Goal: Transaction & Acquisition: Purchase product/service

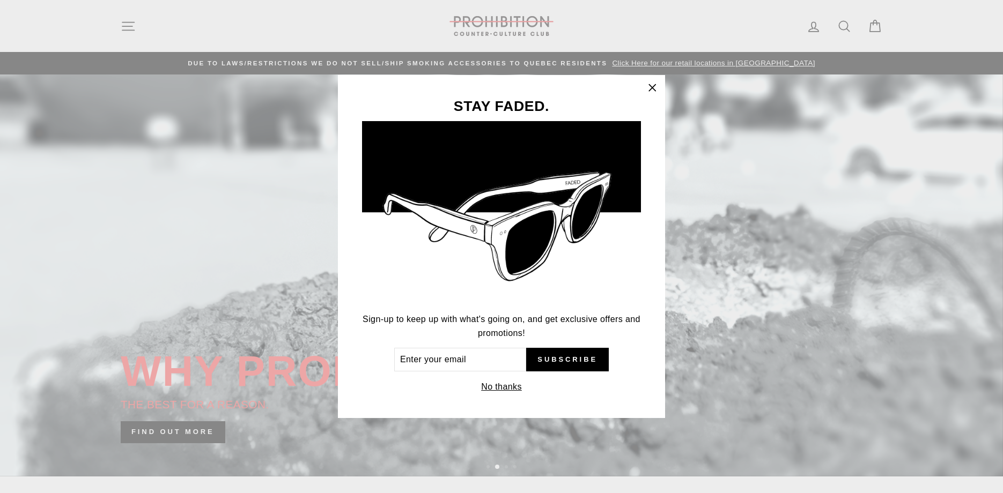
click at [495, 385] on button "No thanks" at bounding box center [501, 387] width 47 height 15
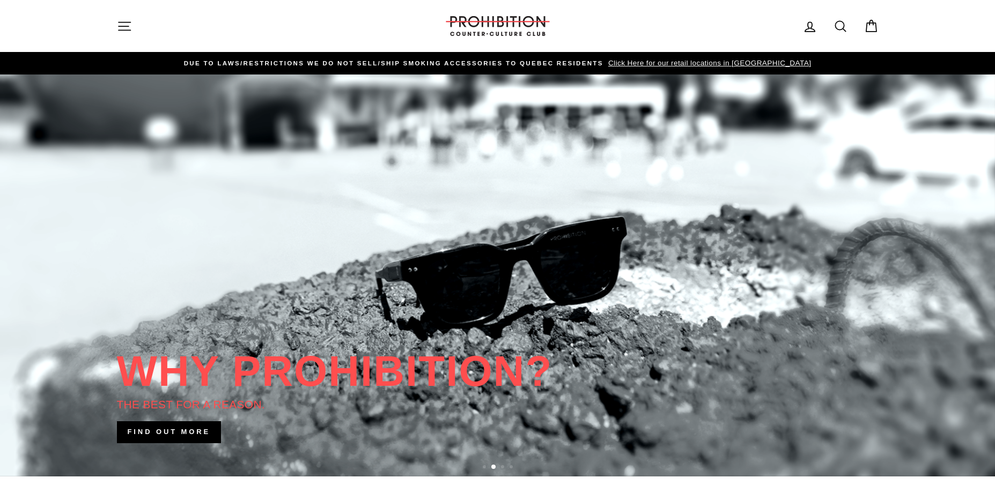
click at [124, 26] on icon "button" at bounding box center [125, 26] width 12 height 8
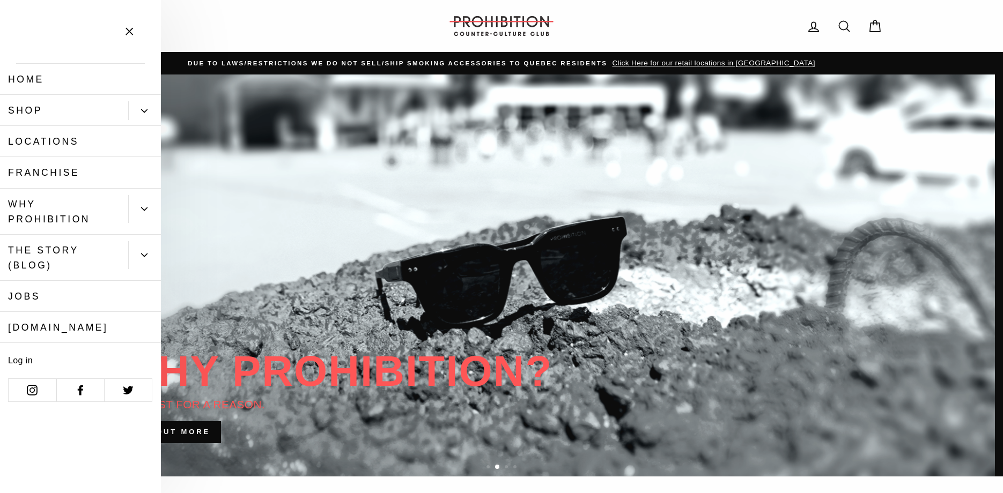
click at [49, 107] on link "Shop" at bounding box center [64, 110] width 128 height 31
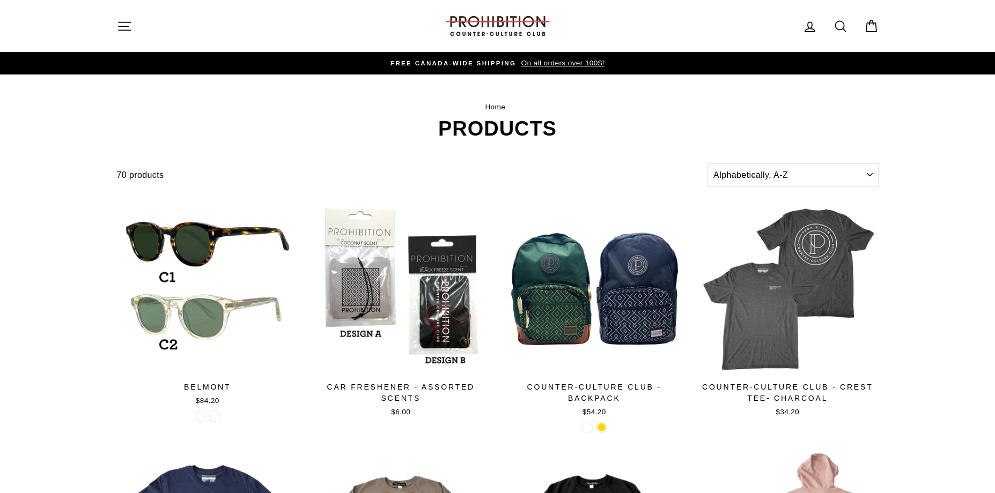
click at [124, 21] on icon "button" at bounding box center [124, 26] width 15 height 15
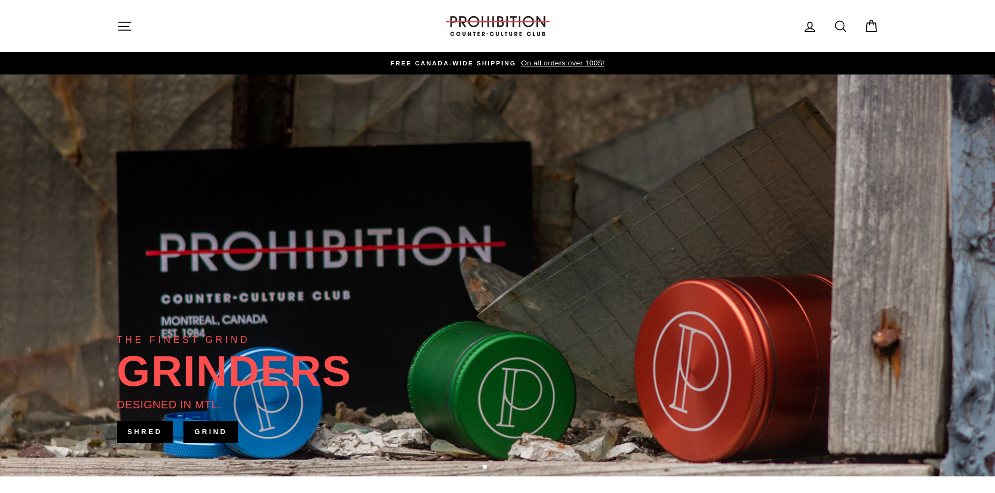
click at [125, 25] on icon "button" at bounding box center [124, 26] width 15 height 15
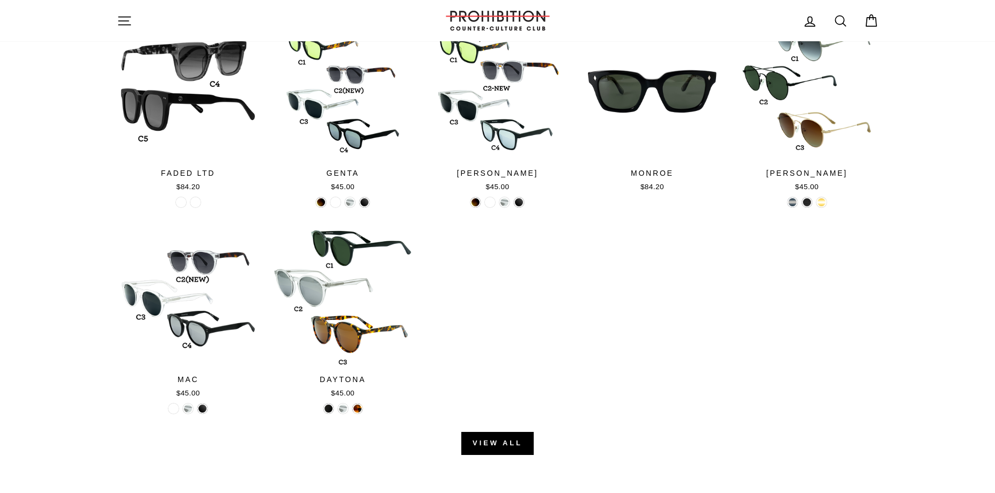
scroll to position [1233, 0]
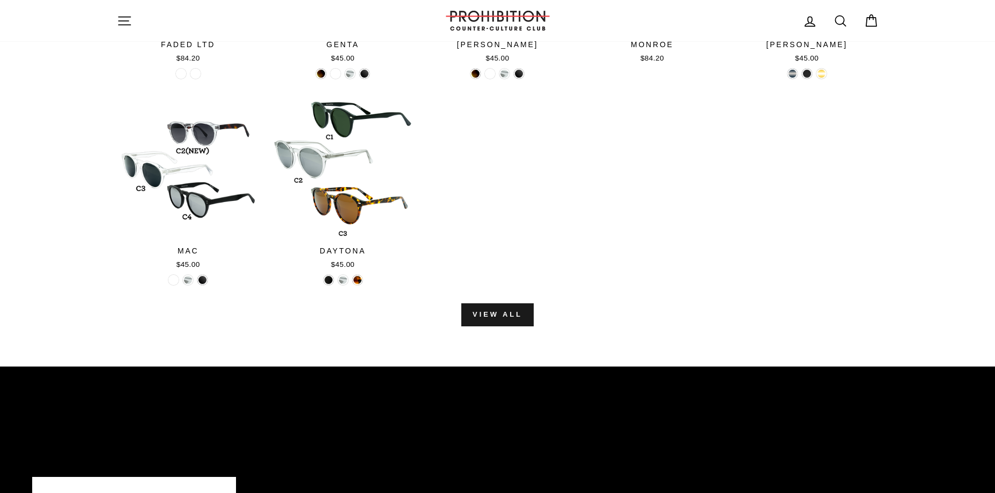
click at [516, 319] on link "View all" at bounding box center [497, 315] width 72 height 23
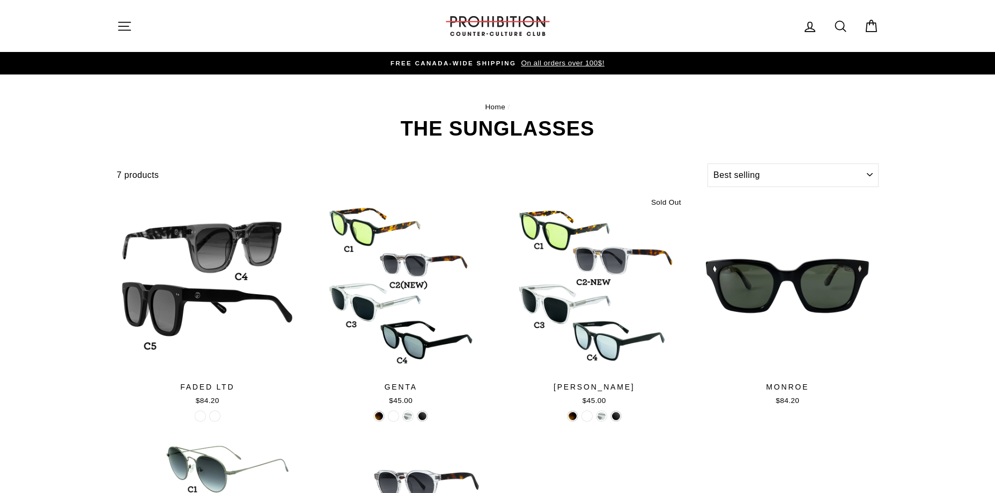
select select "best-selling"
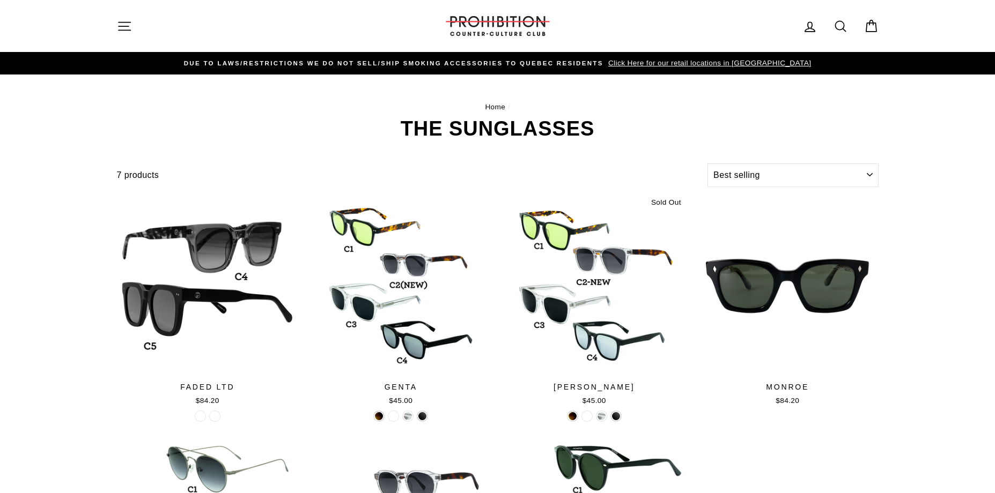
click at [123, 27] on icon "button" at bounding box center [124, 26] width 15 height 15
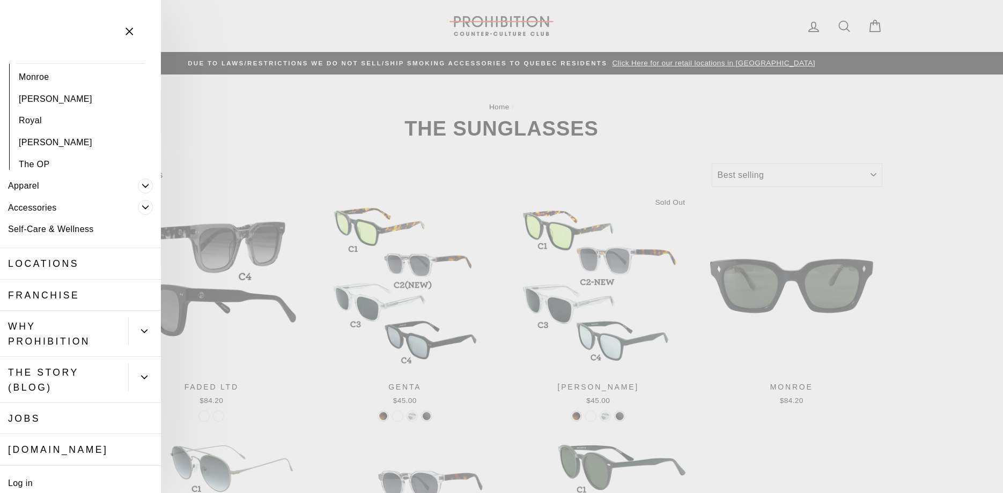
scroll to position [297, 0]
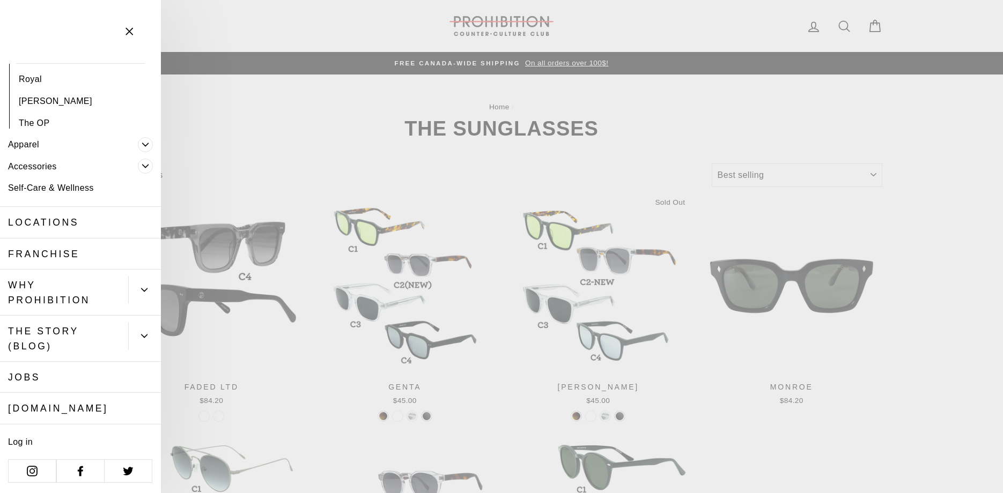
click at [129, 37] on icon "button" at bounding box center [129, 31] width 15 height 15
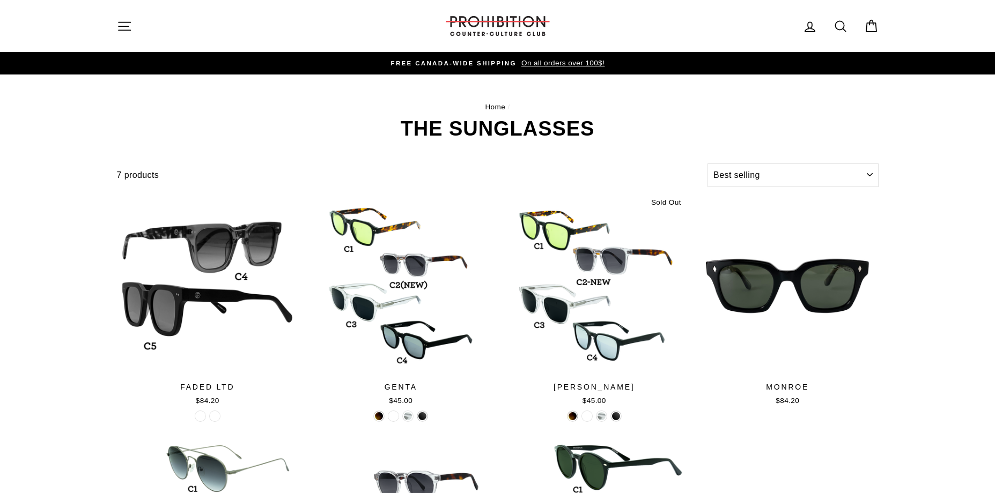
click at [128, 34] on button "Site navigation" at bounding box center [124, 25] width 28 height 23
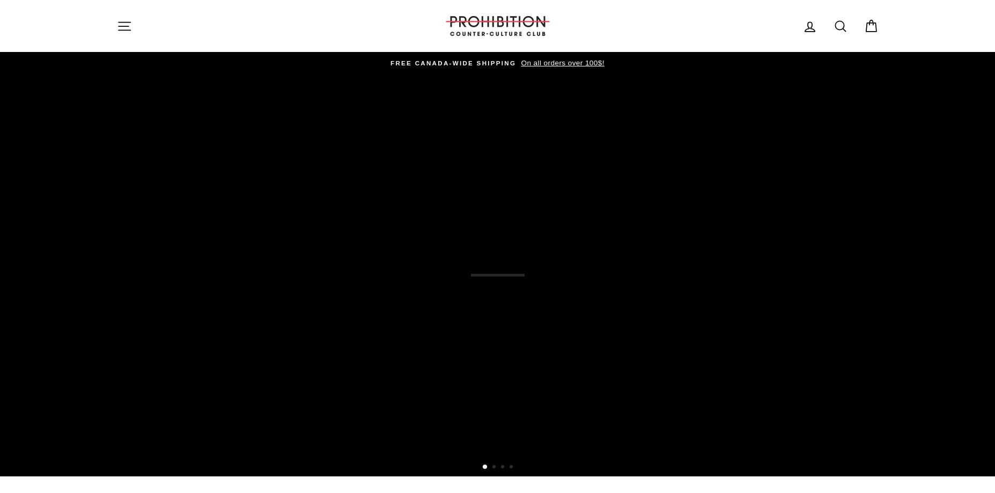
scroll to position [1233, 0]
